Goal: Task Accomplishment & Management: Use online tool/utility

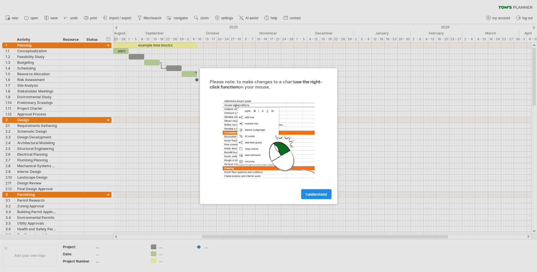
click at [312, 192] on span "I understand" at bounding box center [316, 194] width 21 height 4
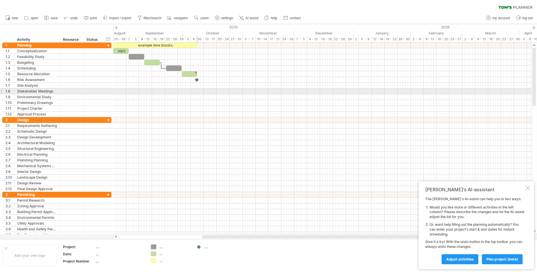
click at [198, 94] on div at bounding box center [322, 91] width 418 height 6
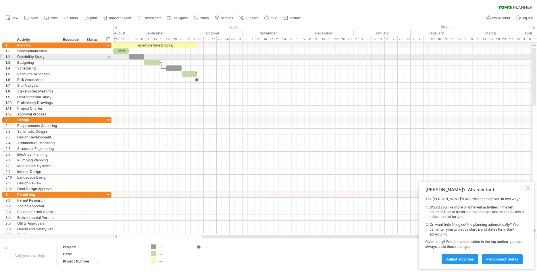
click at [108, 57] on div at bounding box center [108, 57] width 5 height 6
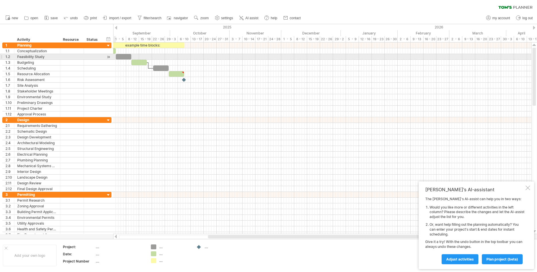
click at [108, 57] on div at bounding box center [108, 57] width 5 height 6
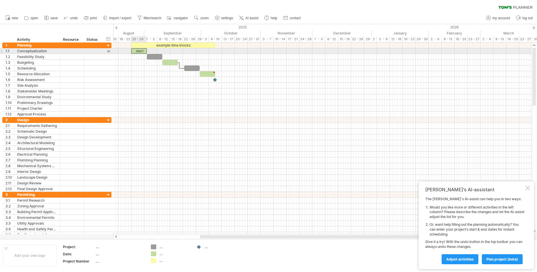
click at [134, 51] on div "start" at bounding box center [139, 50] width 16 height 5
click at [140, 51] on div "*****" at bounding box center [139, 50] width 16 height 5
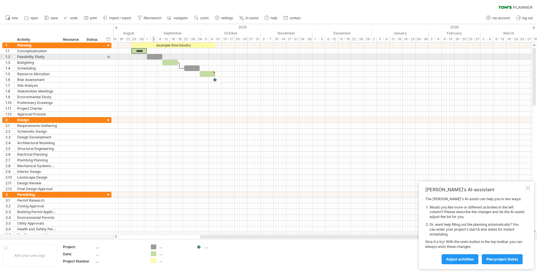
click at [154, 56] on div "​" at bounding box center [155, 56] width 16 height 5
click at [154, 56] on div "*" at bounding box center [155, 56] width 16 height 5
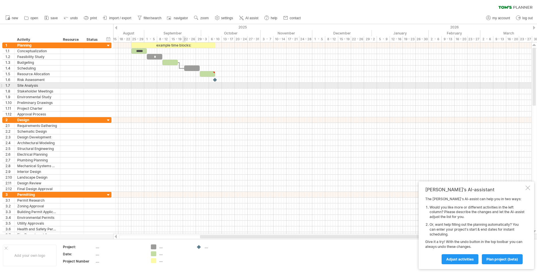
click at [183, 86] on div at bounding box center [322, 86] width 418 height 6
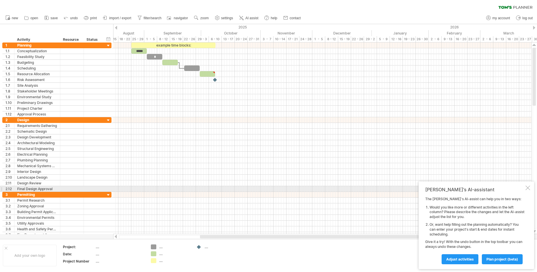
click at [527, 188] on div at bounding box center [527, 188] width 5 height 5
